Goal: Check status: Check status

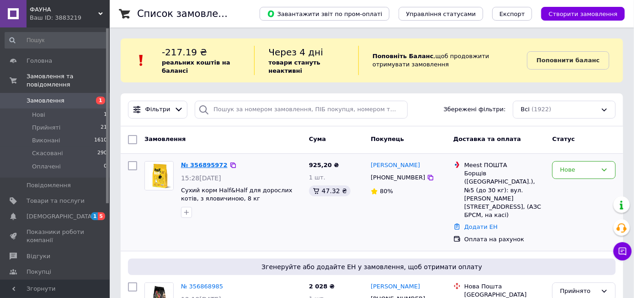
click at [209, 165] on link "№ 356895972" at bounding box center [204, 164] width 47 height 7
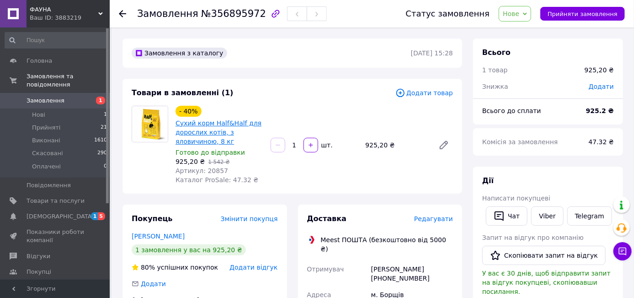
click at [219, 134] on link "Сухий корм Half&Half для дорослих котів, з яловичиною, 8 кг" at bounding box center [219, 132] width 86 height 26
click at [443, 143] on icon at bounding box center [444, 144] width 11 height 11
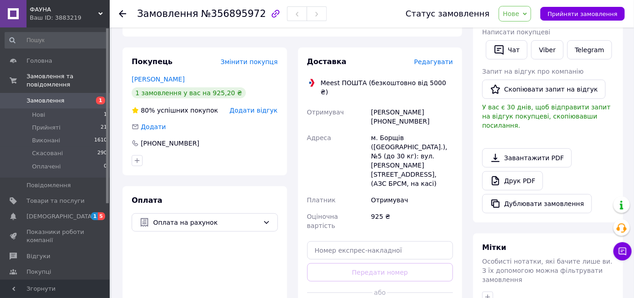
scroll to position [166, 0]
click at [267, 219] on icon at bounding box center [266, 221] width 7 height 7
click at [258, 162] on div at bounding box center [205, 160] width 150 height 15
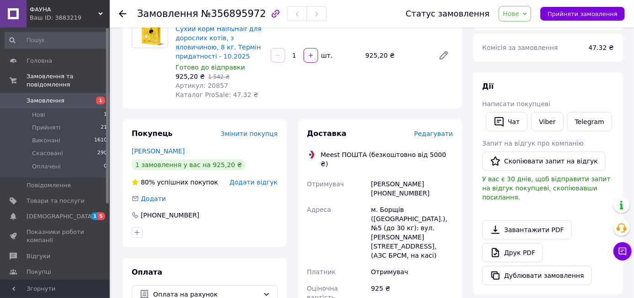
scroll to position [94, 0]
click at [56, 96] on span "Замовлення" at bounding box center [46, 100] width 38 height 8
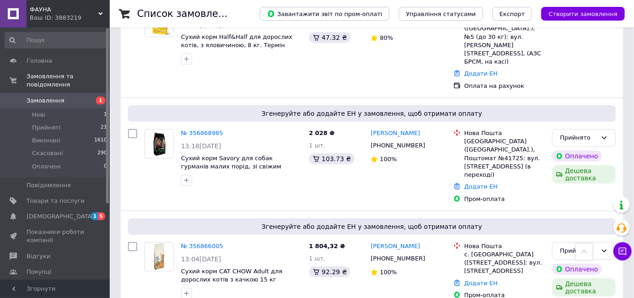
scroll to position [85, 0]
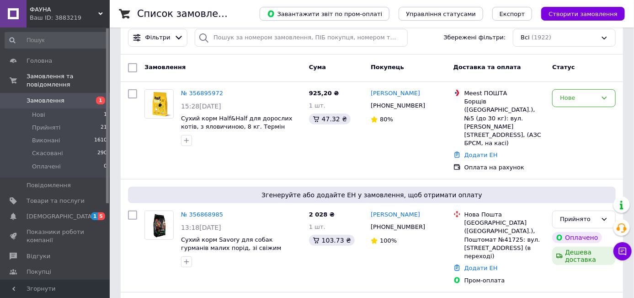
scroll to position [72, 0]
